Goal: Information Seeking & Learning: Learn about a topic

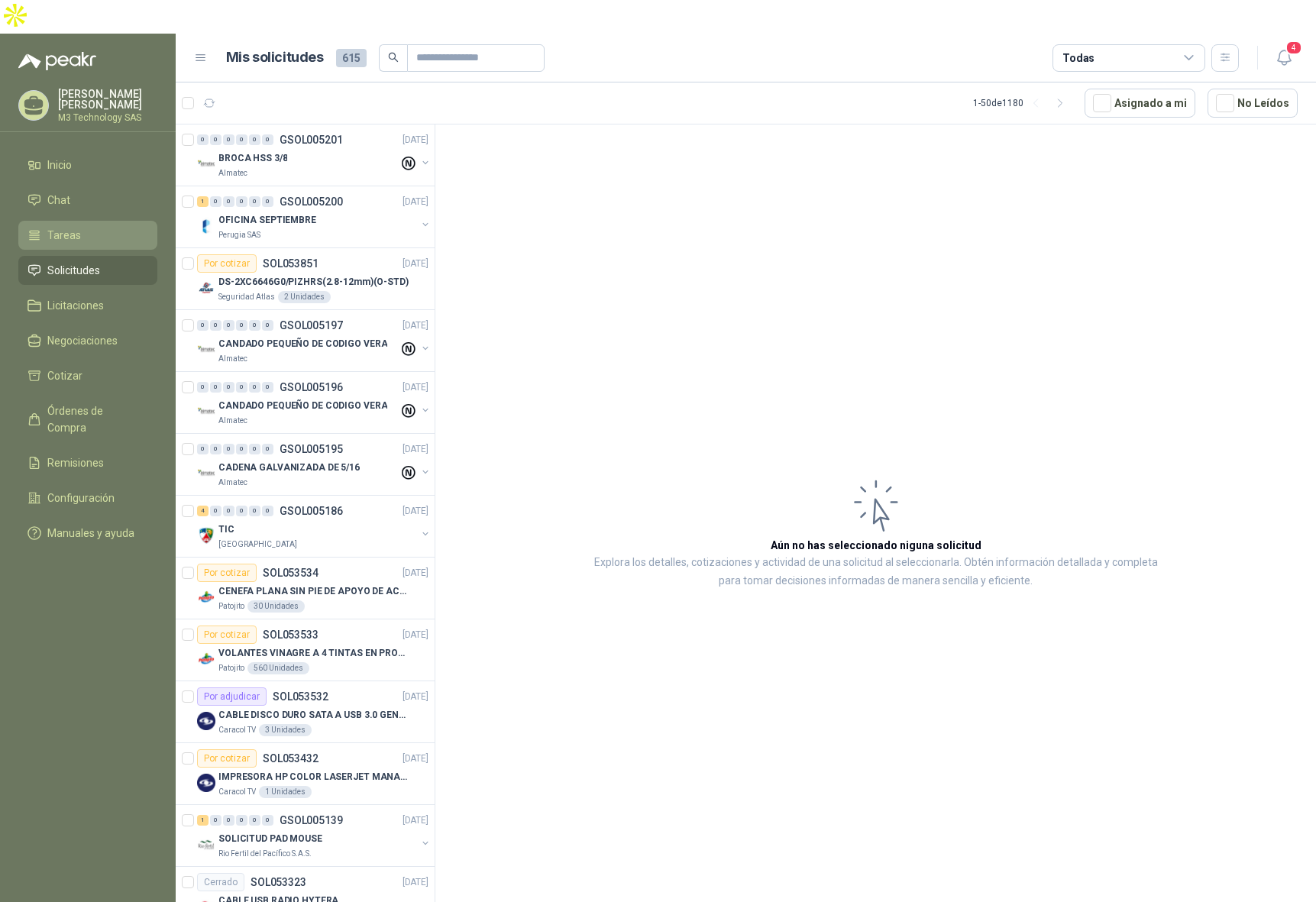
click at [85, 227] on li "Tareas" at bounding box center [87, 235] width 121 height 16
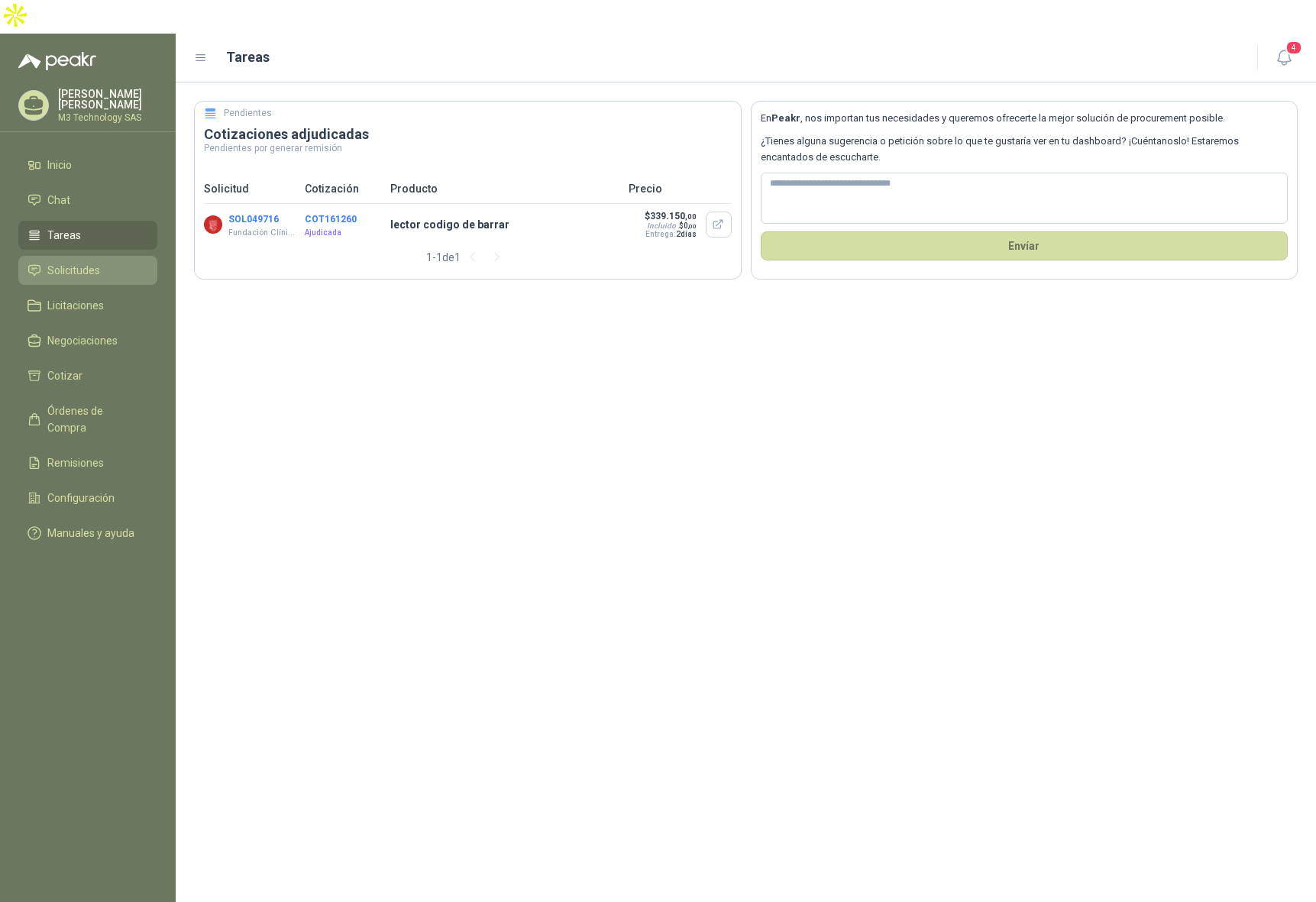
click at [98, 262] on span "Solicitudes" at bounding box center [74, 270] width 53 height 16
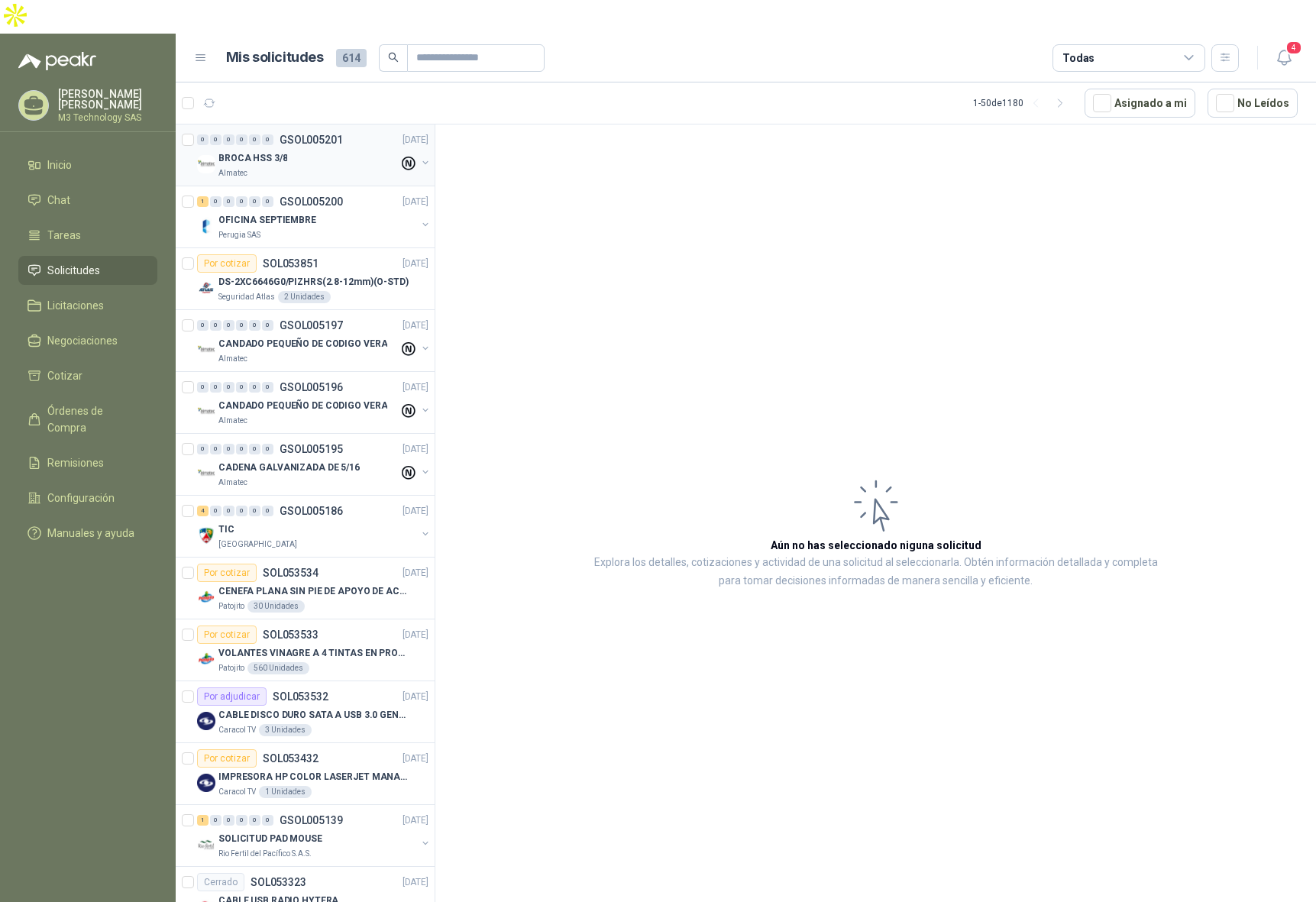
click at [344, 167] on div "Almatec" at bounding box center [308, 173] width 180 height 12
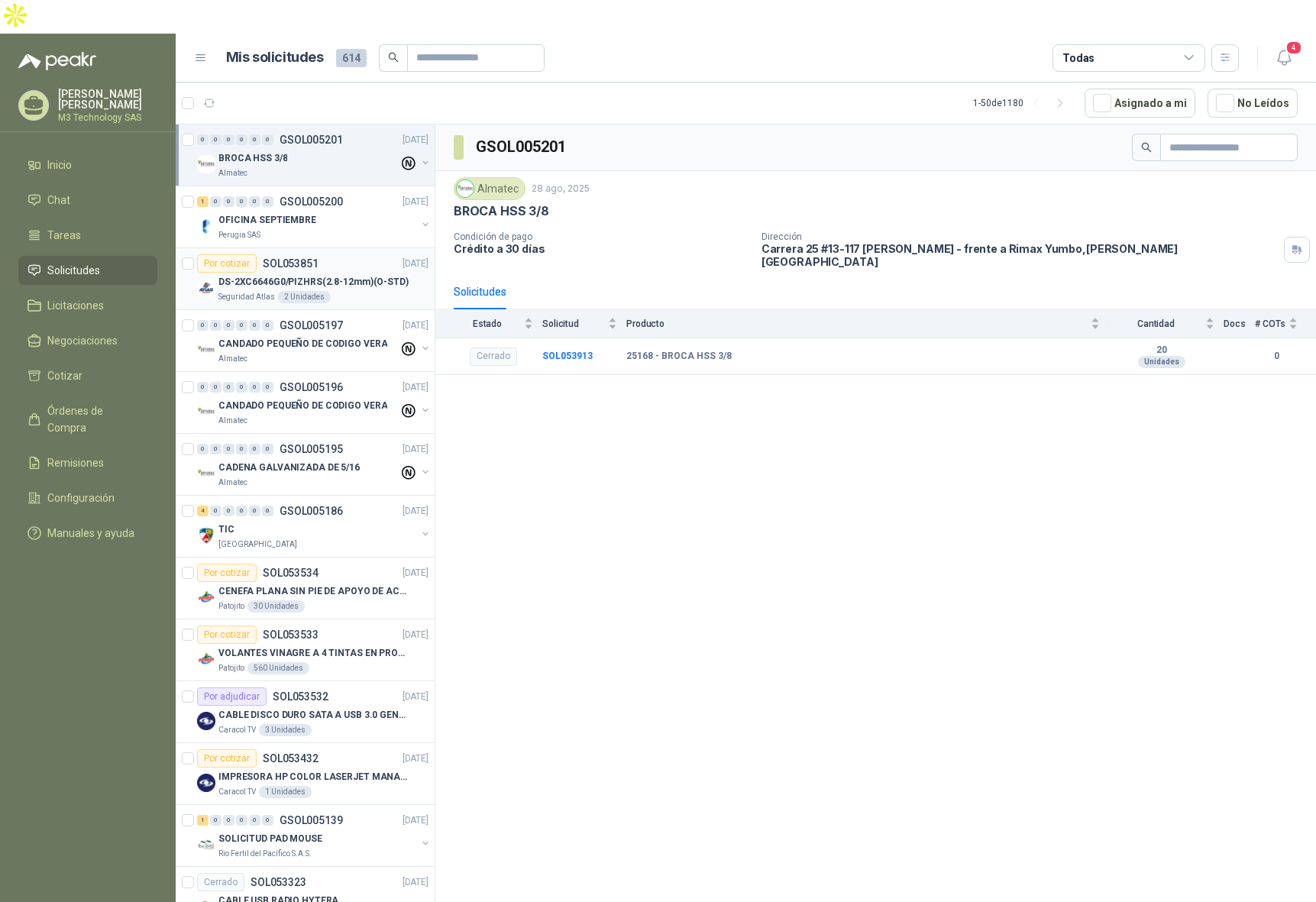
click at [375, 291] on div "Seguridad Atlas 2 Unidades" at bounding box center [323, 297] width 210 height 12
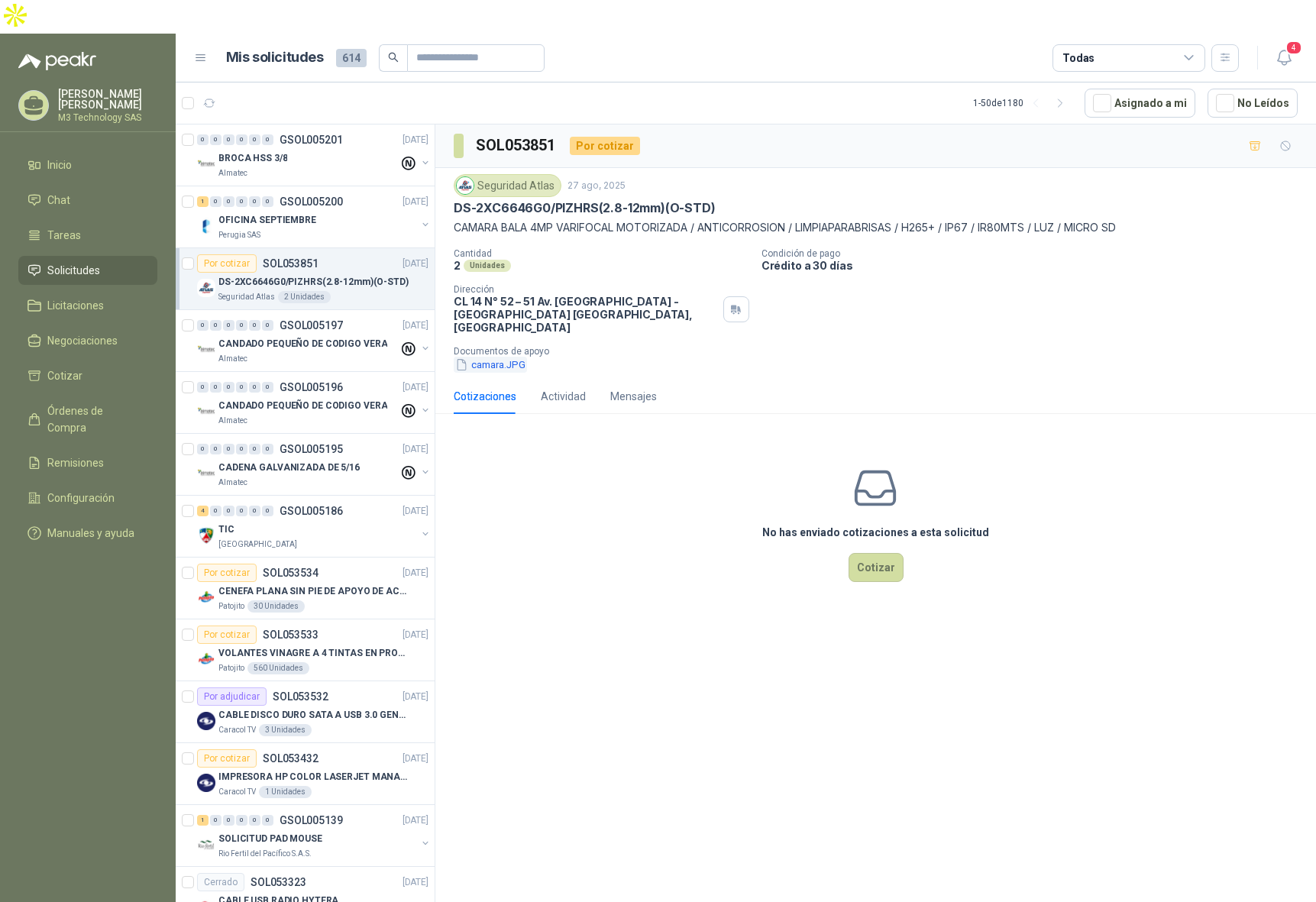
click at [479, 357] on button "camara.JPG" at bounding box center [490, 364] width 73 height 16
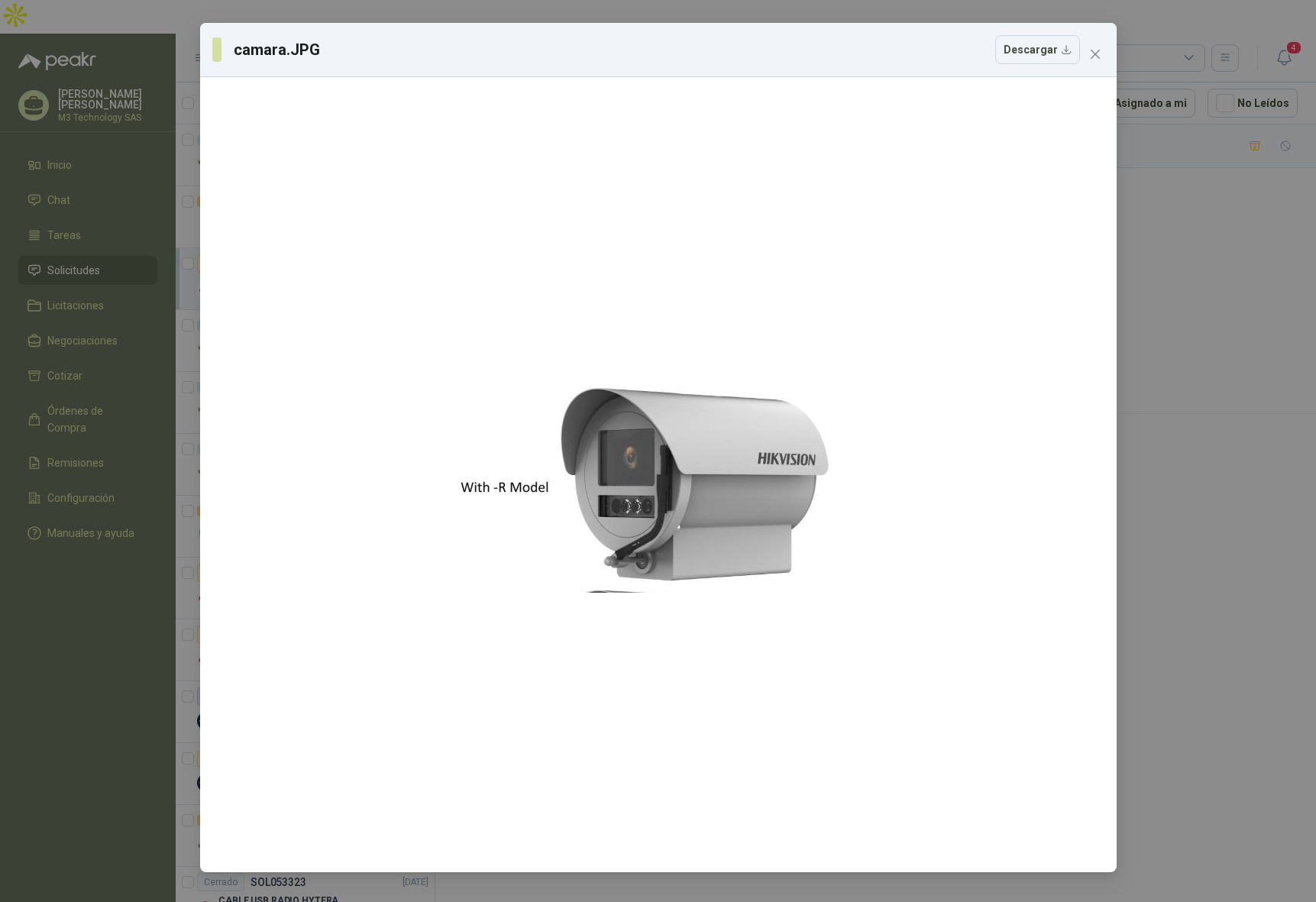
click at [1092, 58] on icon "close" at bounding box center [1095, 54] width 12 height 12
